Goal: Share content: Share content

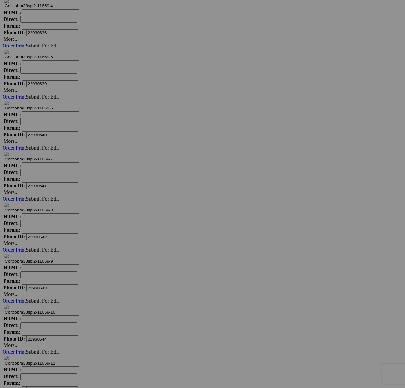
scroll to position [4177, 0]
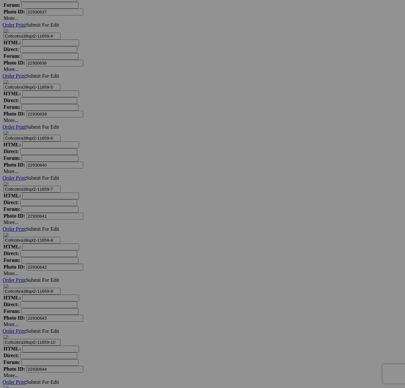
scroll to position [4198, 0]
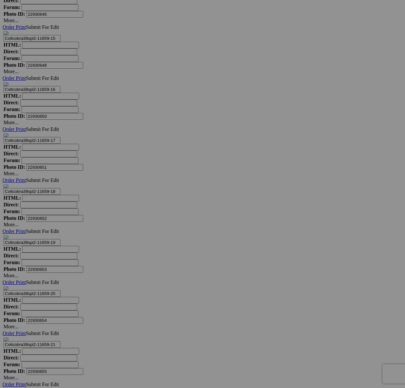
scroll to position [4662, 0]
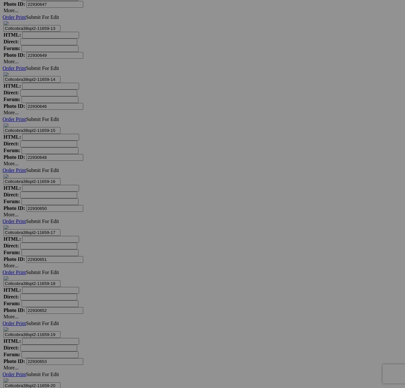
type textarea "<!-- SlickPic.com image hosting. HTML Bulk Share code Starts Here --> <div styl…"
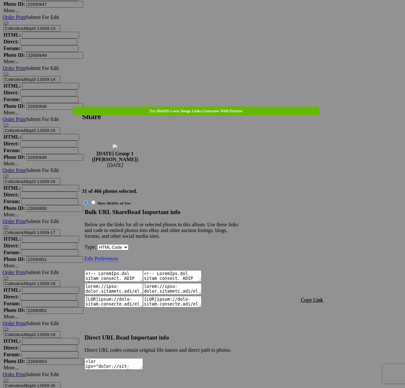
click at [306, 298] on span "Copy Link" at bounding box center [312, 300] width 22 height 5
click at [210, 18] on div at bounding box center [202, 194] width 405 height 388
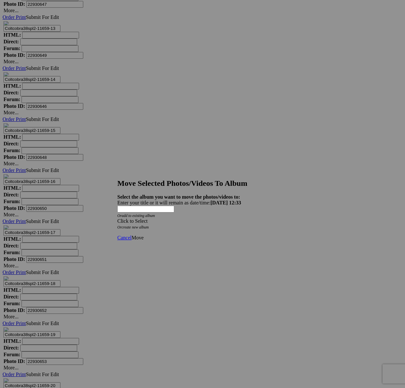
click at [164, 218] on div "Click to Select" at bounding box center [202, 221] width 170 height 6
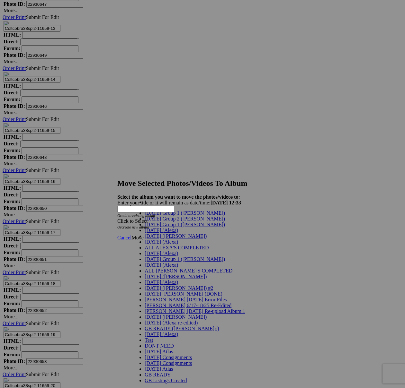
click at [160, 227] on span "[DATE] Group 1 ([PERSON_NAME])" at bounding box center [185, 224] width 80 height 5
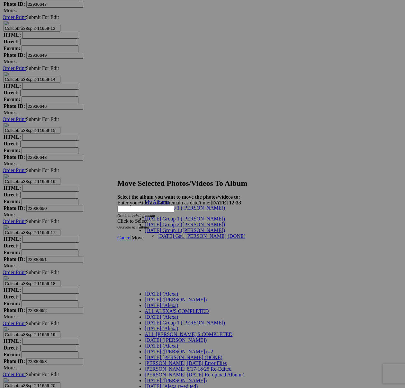
click at [160, 234] on link "[DATE] G#1 [PERSON_NAME] (DONE)" at bounding box center [201, 236] width 88 height 5
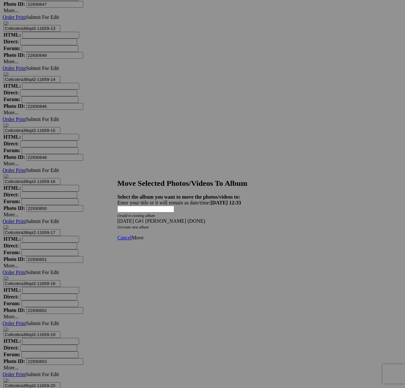
click at [143, 235] on span "Move" at bounding box center [137, 237] width 12 height 5
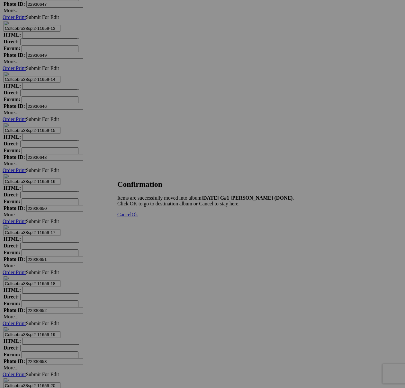
click at [131, 218] on span "Cancel" at bounding box center [124, 214] width 14 height 5
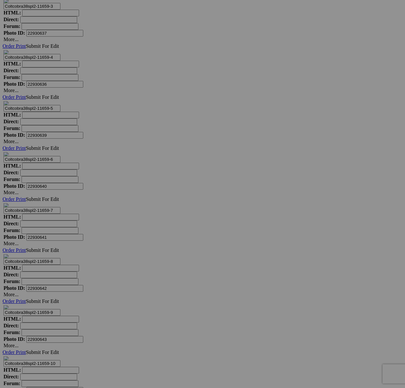
scroll to position [4163, 0]
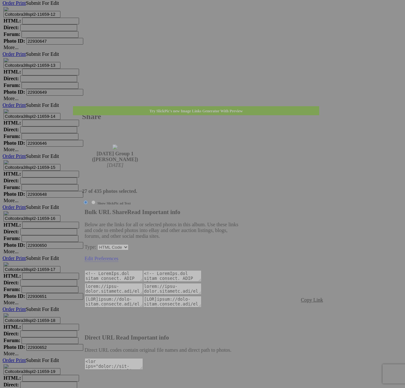
type textarea "<!-- SlickPic.com image hosting. HTML Bulk Share code Starts Here --> <div styl…"
